Goal: Browse casually

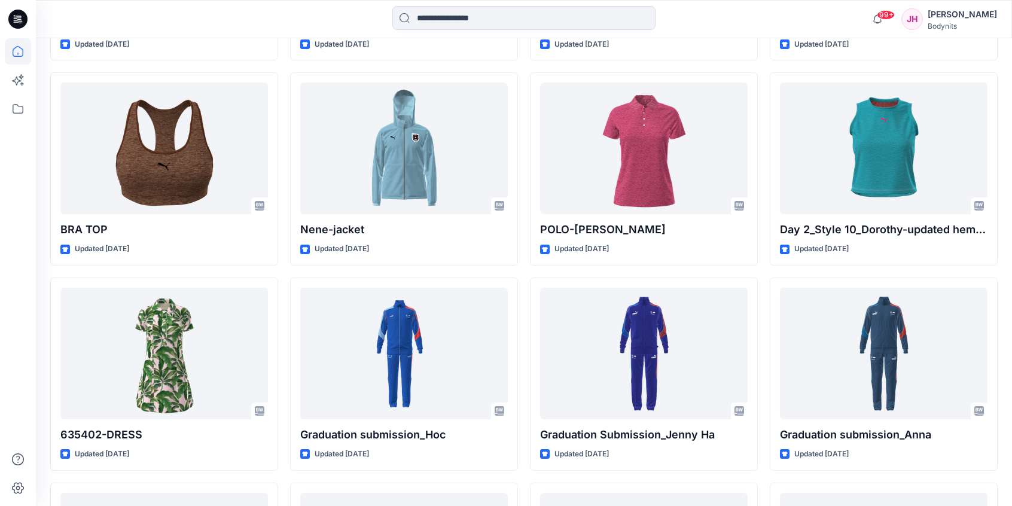
scroll to position [2194, 0]
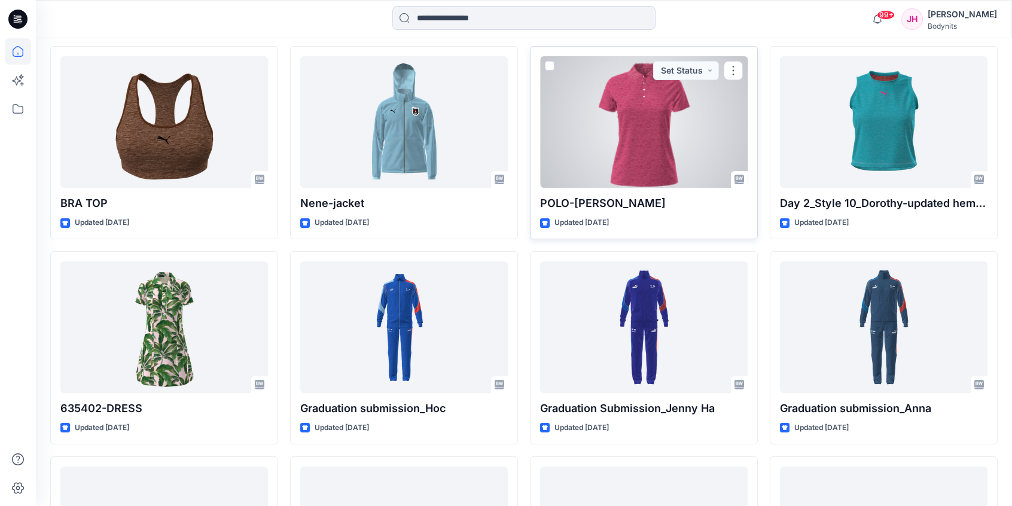
click at [611, 138] on div at bounding box center [644, 122] width 208 height 132
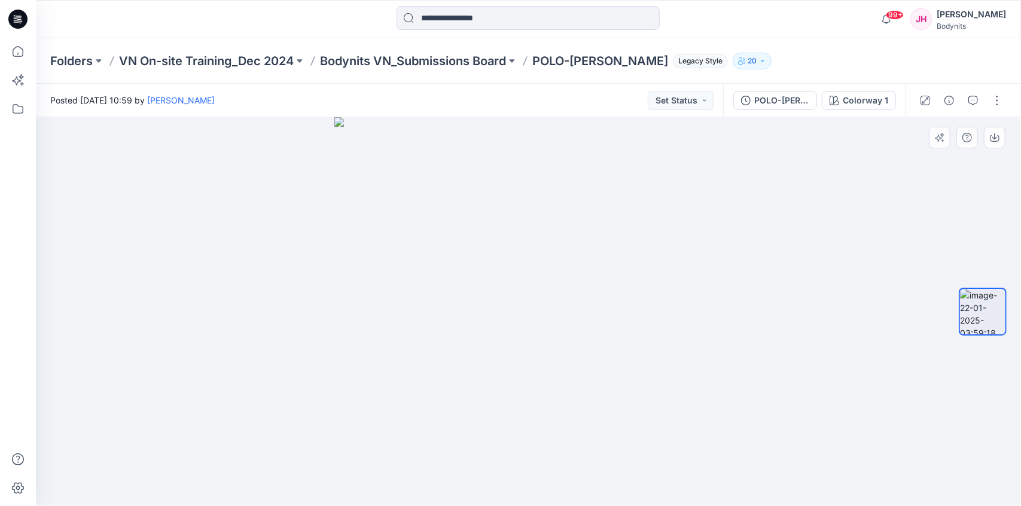
click at [633, 311] on img at bounding box center [528, 311] width 389 height 389
drag, startPoint x: 660, startPoint y: 357, endPoint x: 526, endPoint y: 413, distance: 145.1
click at [521, 406] on img at bounding box center [528, 311] width 389 height 389
click at [657, 369] on img at bounding box center [528, 311] width 389 height 389
click at [481, 66] on p "Bodynits VN_Submissions Board" at bounding box center [413, 61] width 186 height 17
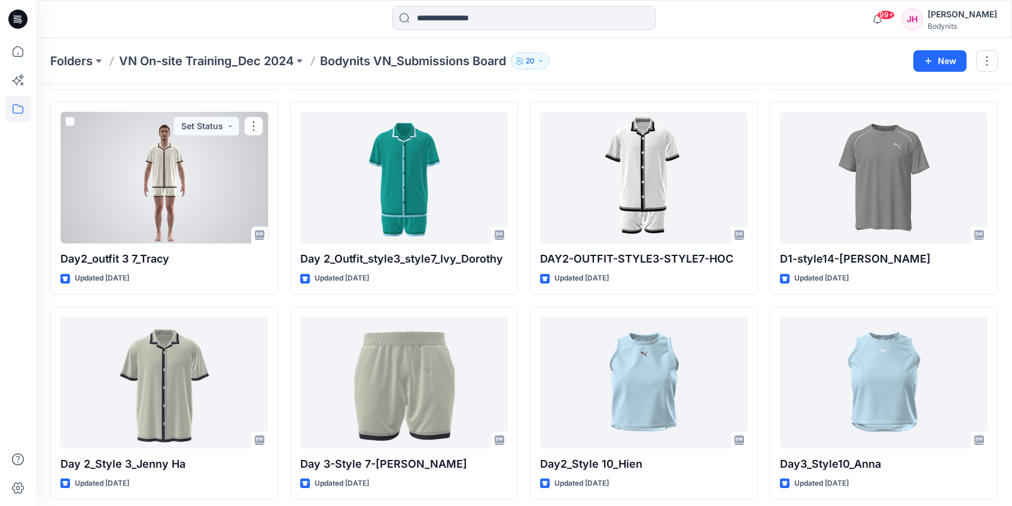
scroll to position [3967, 0]
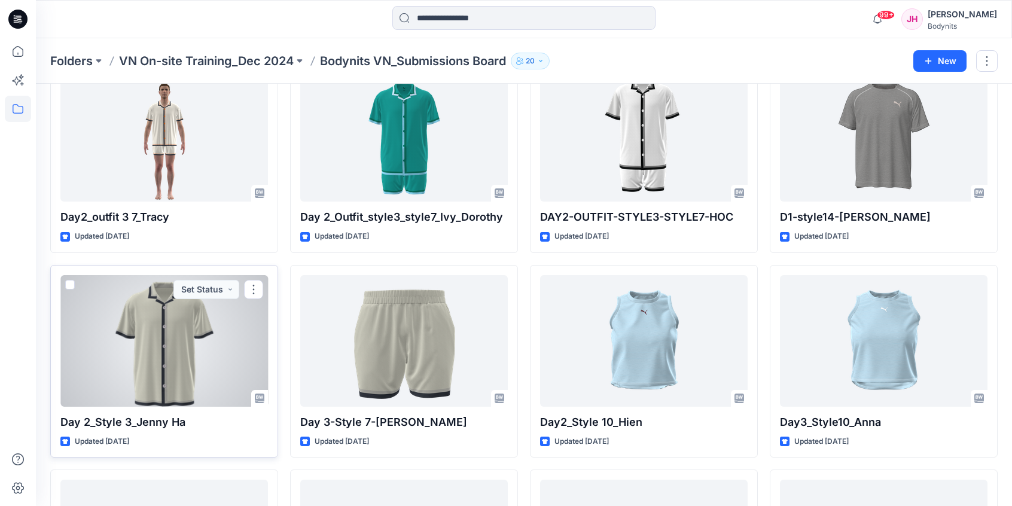
click at [202, 376] on div at bounding box center [164, 341] width 208 height 132
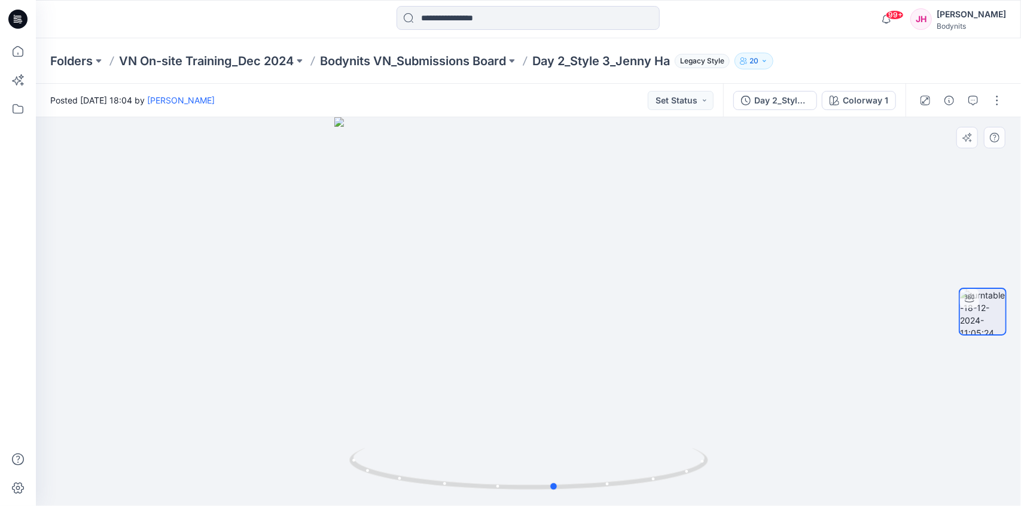
drag, startPoint x: 651, startPoint y: 484, endPoint x: 324, endPoint y: 466, distance: 327.7
click at [318, 477] on div at bounding box center [528, 311] width 985 height 389
drag, startPoint x: 574, startPoint y: 230, endPoint x: 538, endPoint y: 358, distance: 132.8
click at [573, 489] on div at bounding box center [528, 311] width 985 height 389
drag, startPoint x: 564, startPoint y: 247, endPoint x: 554, endPoint y: 278, distance: 32.7
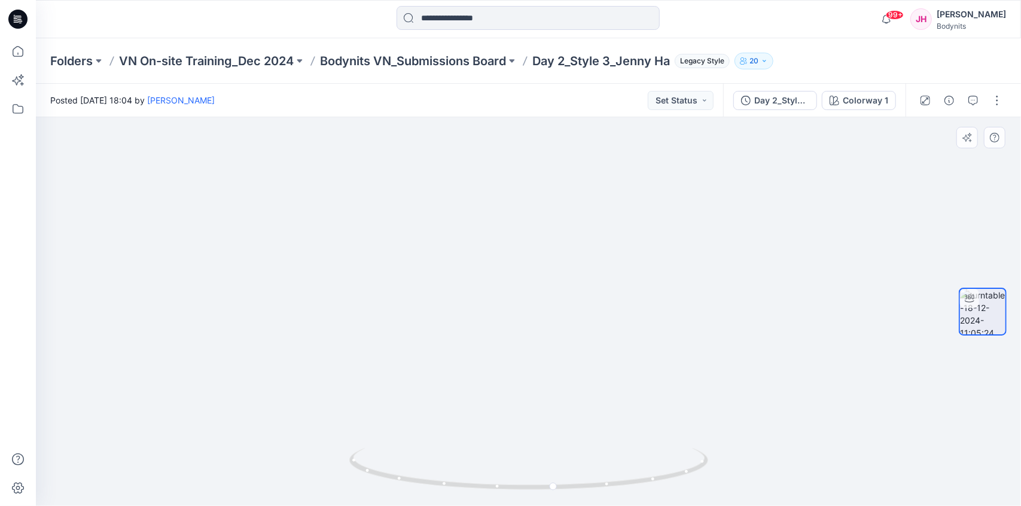
click at [556, 286] on img at bounding box center [530, 290] width 1166 height 432
